Goal: Task Accomplishment & Management: Manage account settings

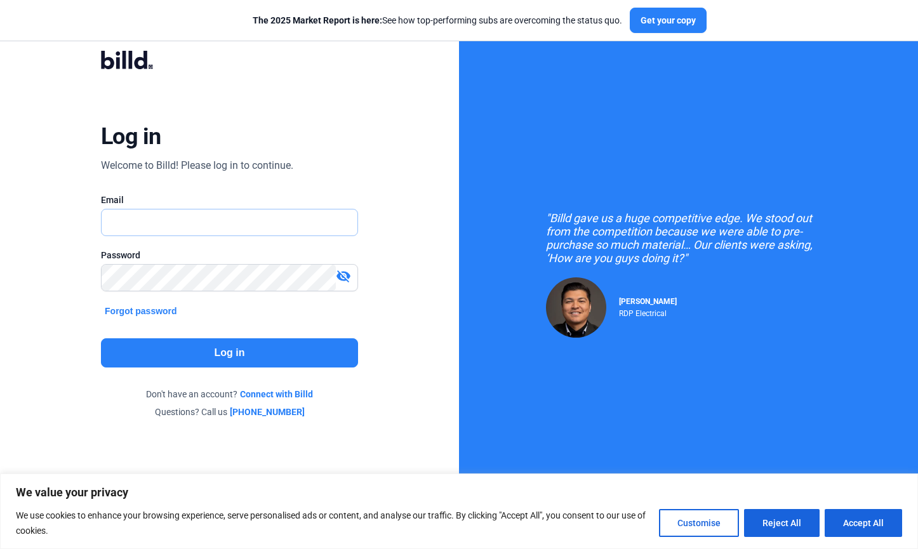
click at [234, 218] on input "text" at bounding box center [223, 223] width 243 height 26
type input "[PERSON_NAME][EMAIL_ADDRESS][DOMAIN_NAME]"
click at [261, 356] on button "Log in" at bounding box center [229, 352] width 257 height 29
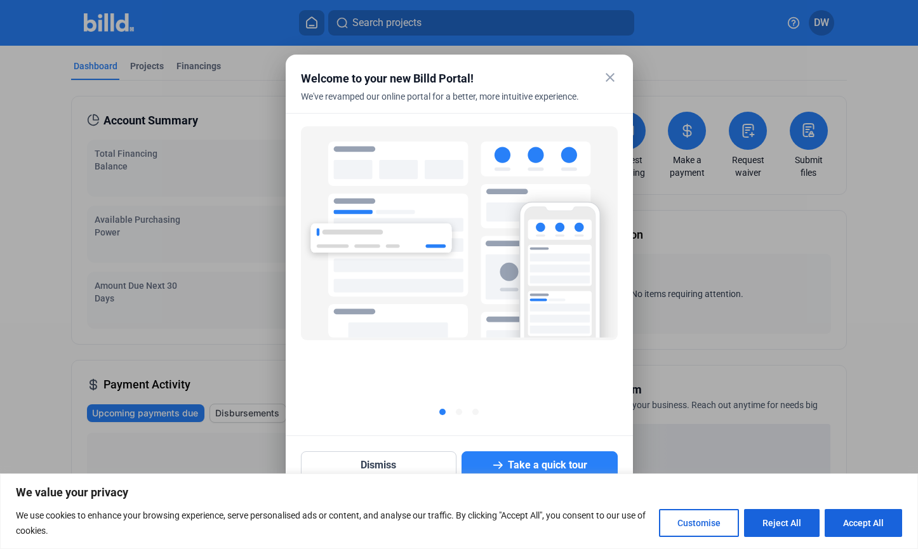
click at [611, 76] on mat-icon "close" at bounding box center [610, 77] width 15 height 15
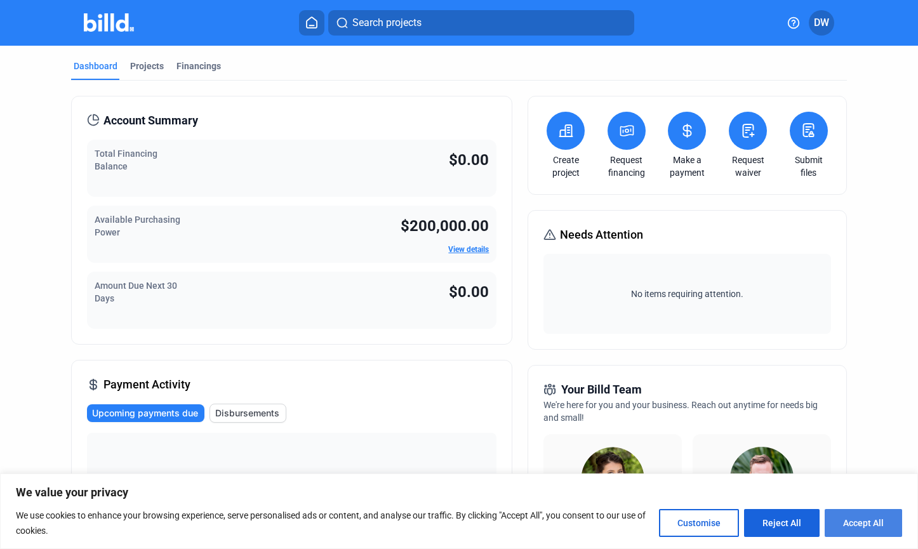
click at [841, 521] on button "Accept All" at bounding box center [863, 523] width 77 height 28
checkbox input "true"
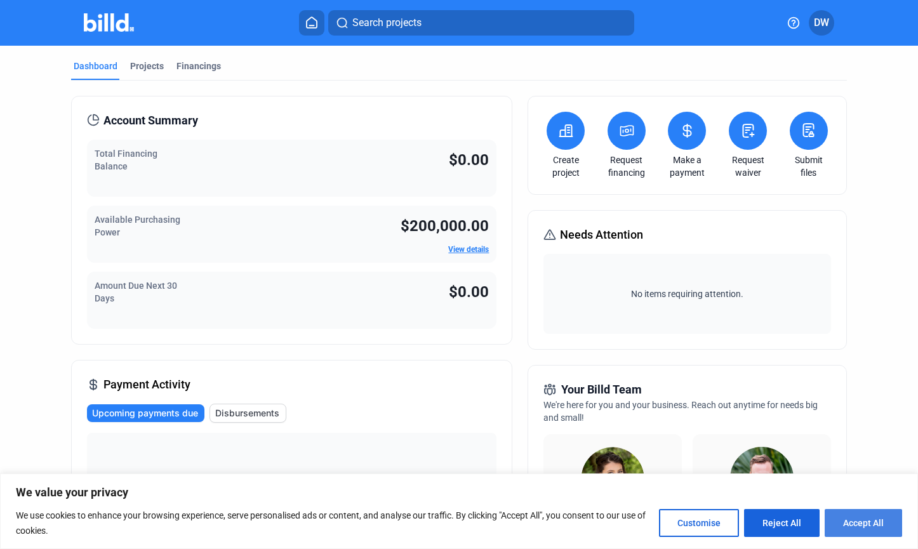
checkbox input "true"
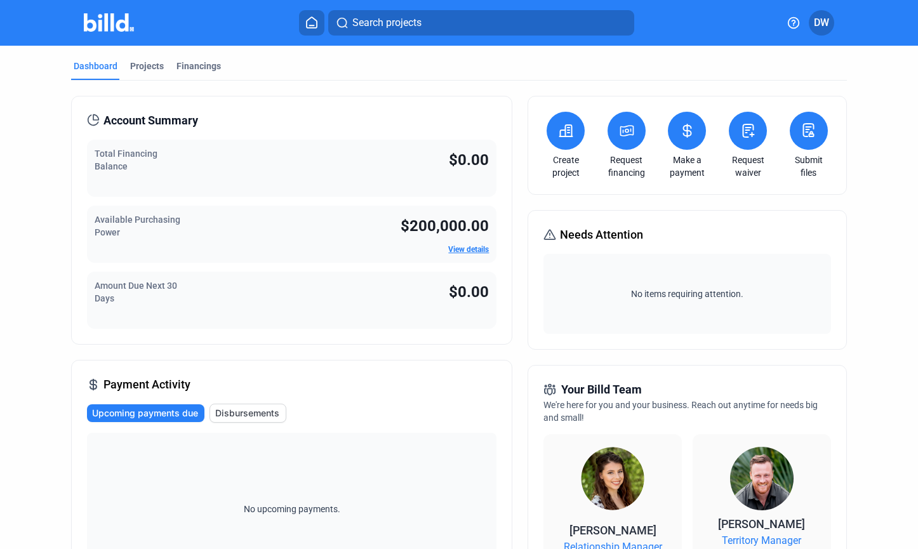
click at [822, 18] on span "DW" at bounding box center [821, 22] width 15 height 15
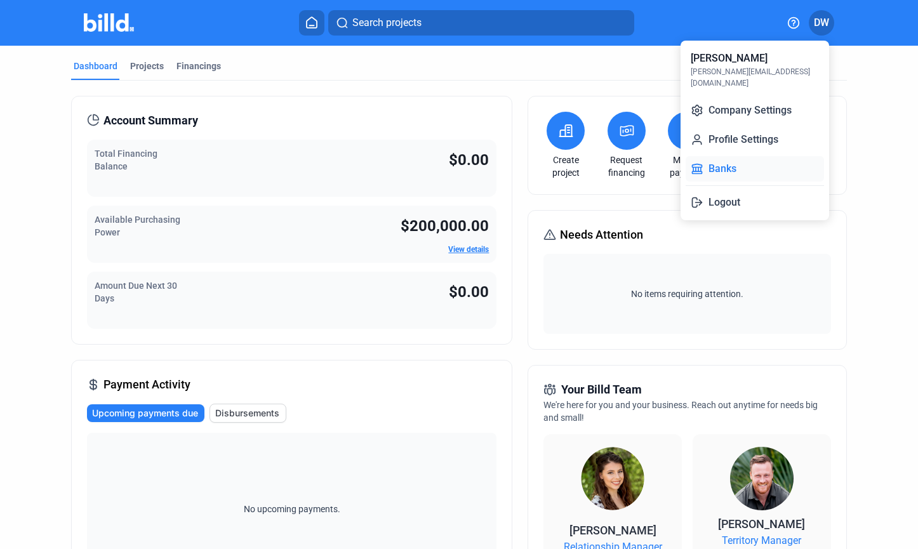
click at [729, 160] on button "Banks" at bounding box center [755, 168] width 138 height 25
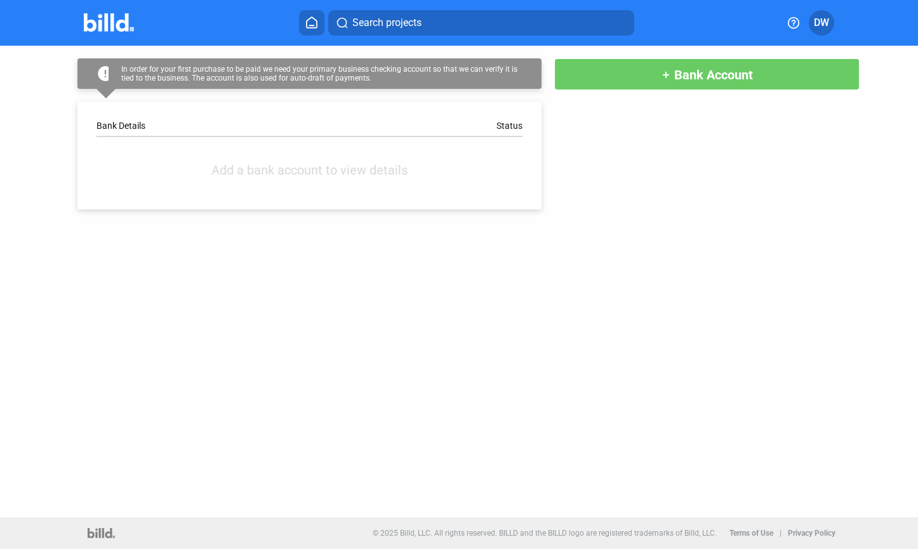
click at [173, 118] on div "Bank Details Status Add a bank account to view details" at bounding box center [309, 156] width 464 height 108
click at [173, 130] on div "Bank Details" at bounding box center [203, 126] width 213 height 10
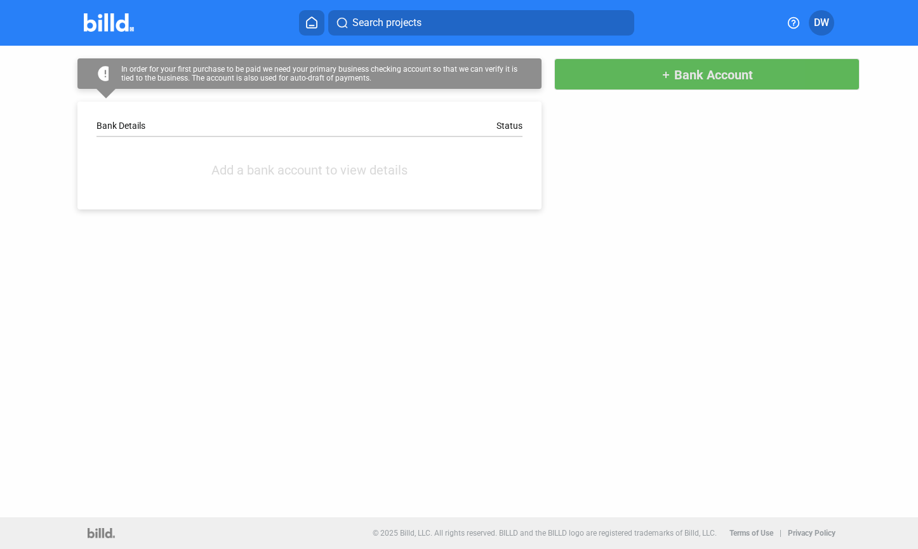
click at [591, 77] on button "add Bank Account" at bounding box center [706, 74] width 305 height 32
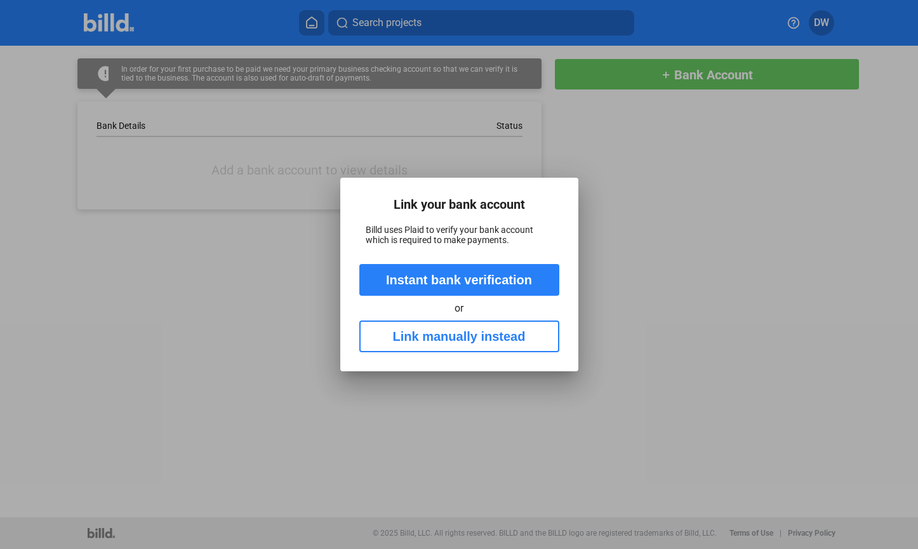
click at [450, 336] on button "Link manually instead" at bounding box center [459, 337] width 200 height 32
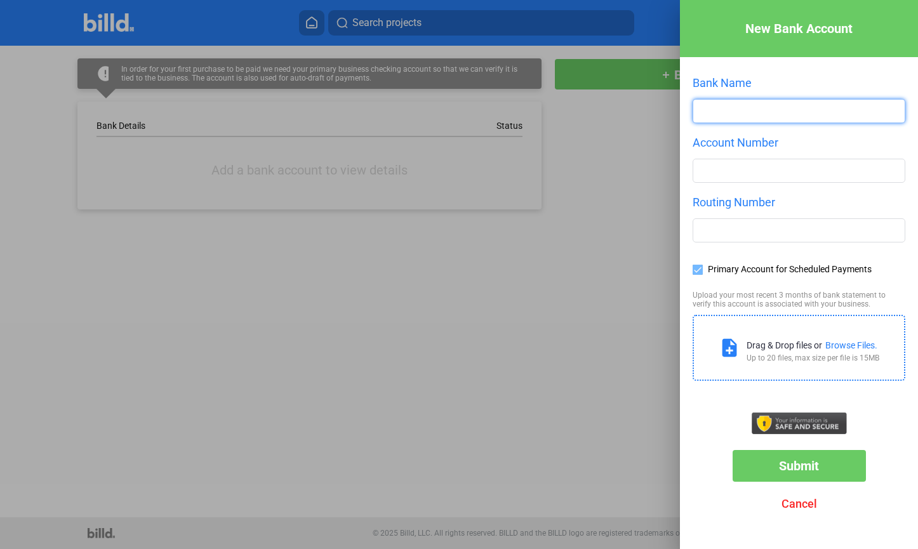
click at [718, 107] on input "text" at bounding box center [798, 111] width 211 height 23
